Goal: Task Accomplishment & Management: Complete application form

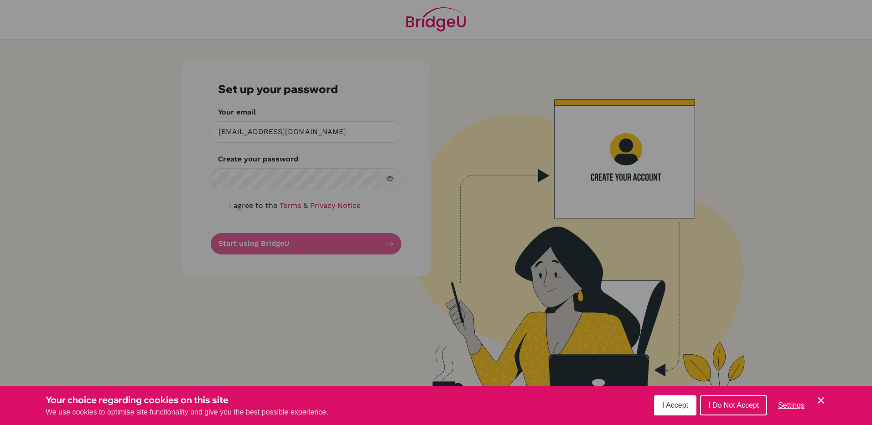
click at [667, 401] on button "I Accept" at bounding box center [675, 405] width 42 height 20
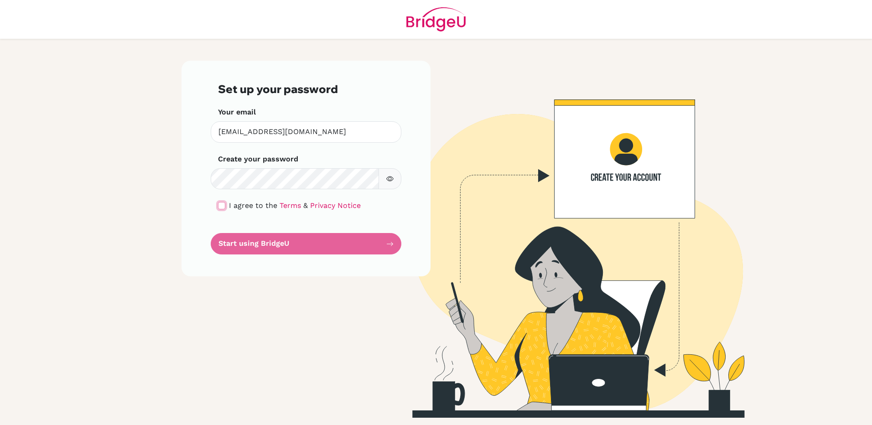
click at [218, 205] on input "checkbox" at bounding box center [221, 205] width 7 height 7
checkbox input "true"
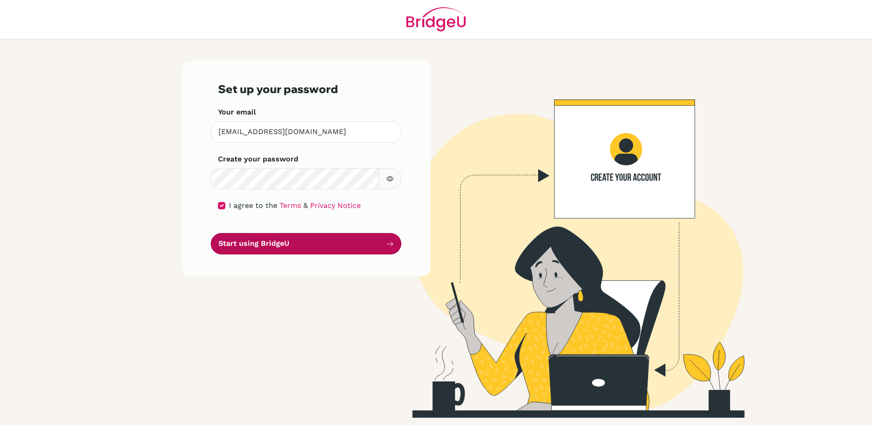
click at [289, 242] on button "Start using BridgeU" at bounding box center [306, 243] width 191 height 21
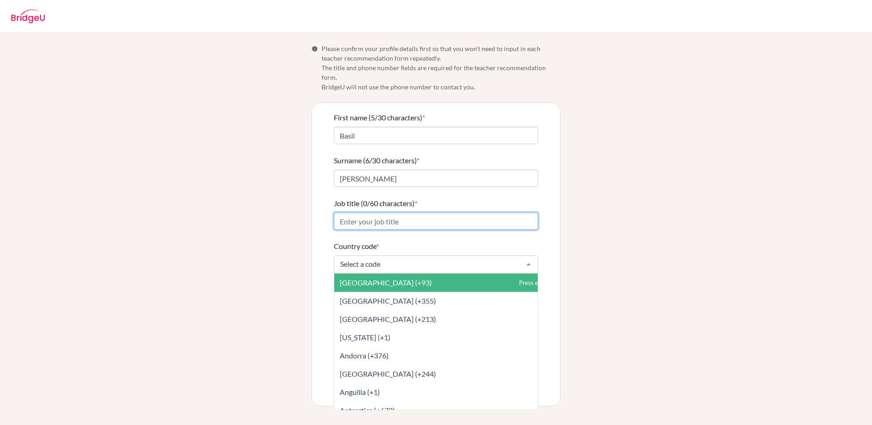
click at [395, 213] on input "Job title (0/60 characters) *" at bounding box center [436, 221] width 204 height 17
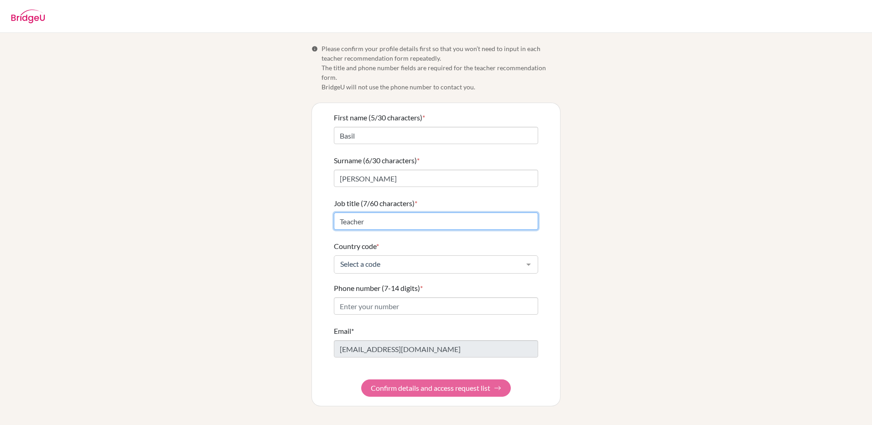
type input "Teacher"
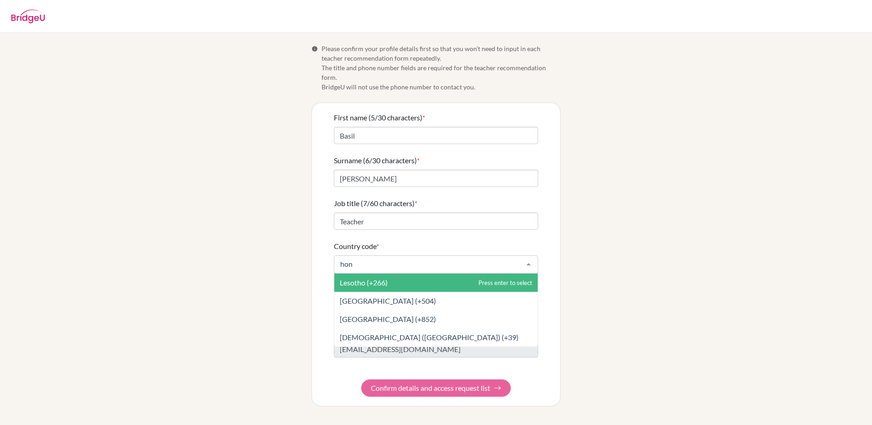
type input "hond"
click at [396, 274] on span "[GEOGRAPHIC_DATA] (+504)" at bounding box center [435, 283] width 203 height 18
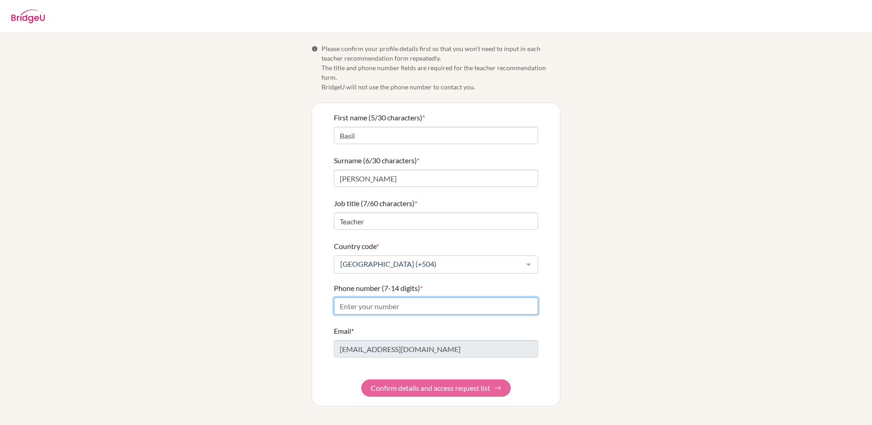
click at [399, 303] on input "Phone number (7-14 digits) *" at bounding box center [436, 305] width 204 height 17
click at [404, 301] on input "Phone number (7-14 digits) *" at bounding box center [436, 305] width 204 height 17
type input "88421322"
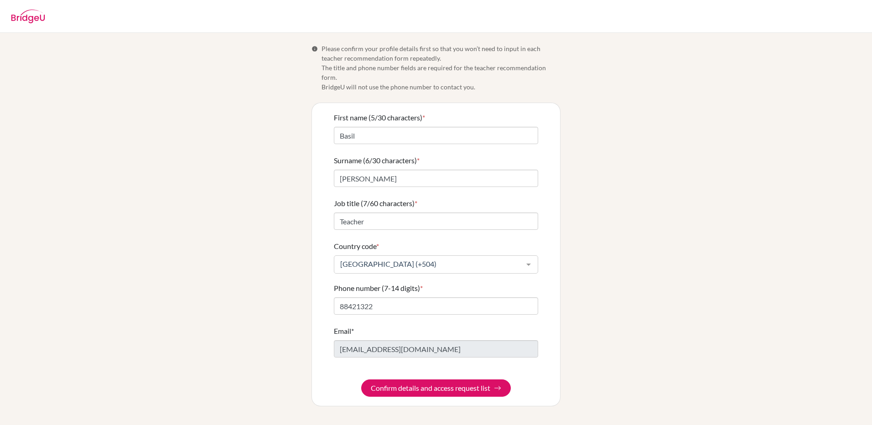
click at [422, 321] on form "First name (5/30 characters) * [PERSON_NAME] Surname (6/30 characters) * [PERSO…" at bounding box center [436, 254] width 204 height 285
click at [609, 270] on div "Info Please confirm your profile details first so that you won’t need to input …" at bounding box center [436, 225] width 520 height 363
click at [478, 383] on button "Confirm details and access request list" at bounding box center [436, 387] width 150 height 17
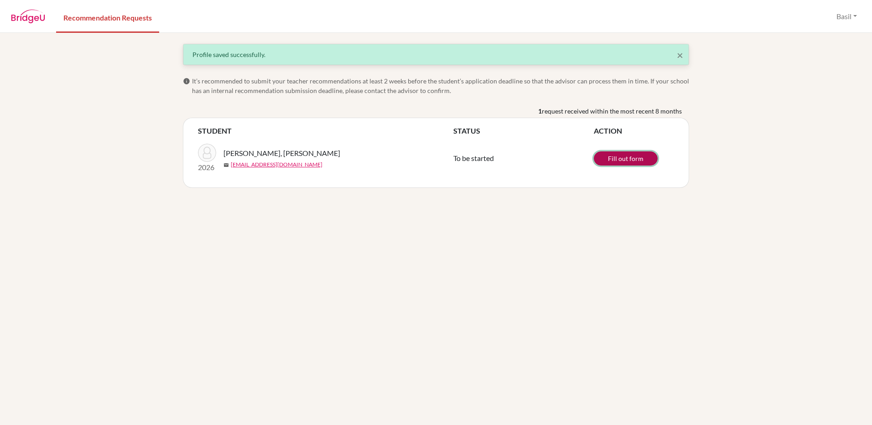
click at [651, 155] on link "Fill out form" at bounding box center [626, 158] width 64 height 14
